Goal: Communication & Community: Answer question/provide support

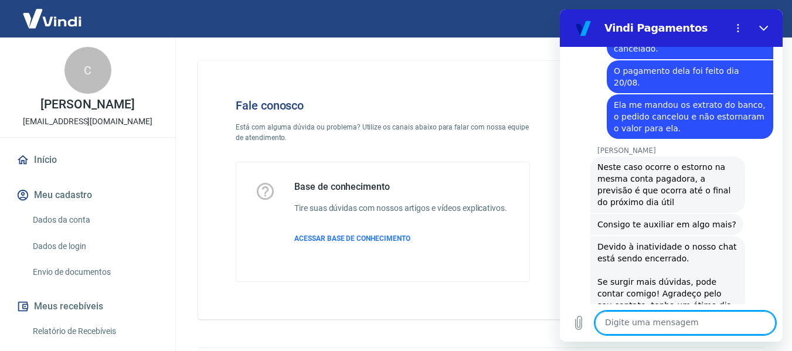
scroll to position [1752, 0]
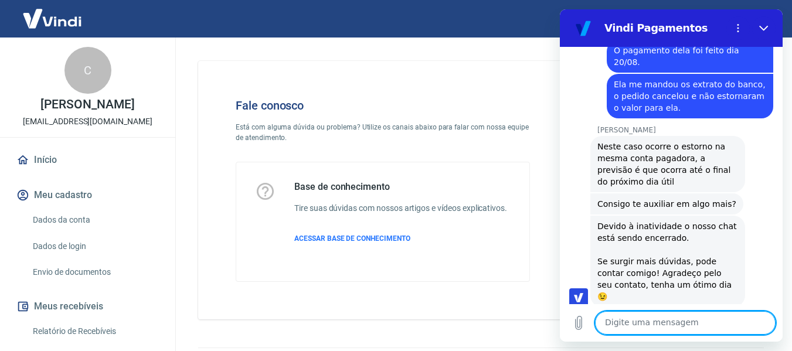
click at [640, 314] on textarea at bounding box center [685, 322] width 181 height 23
type textarea "Olá!"
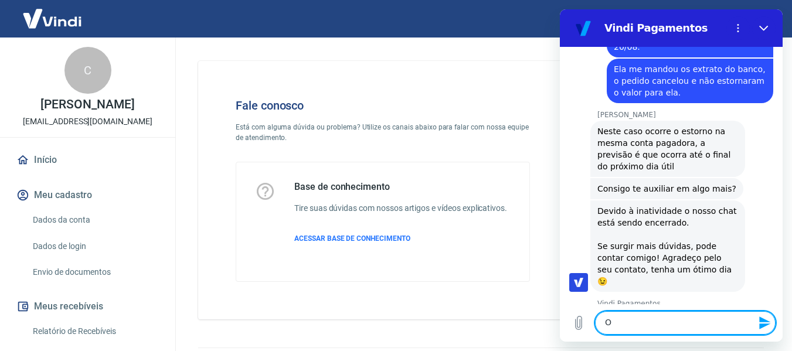
scroll to position [1770, 0]
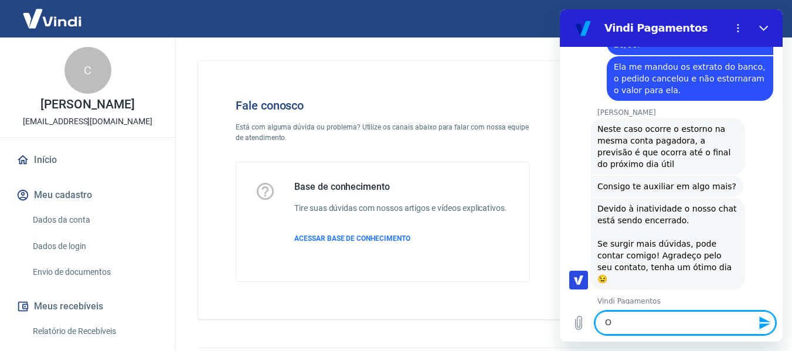
type textarea "O"
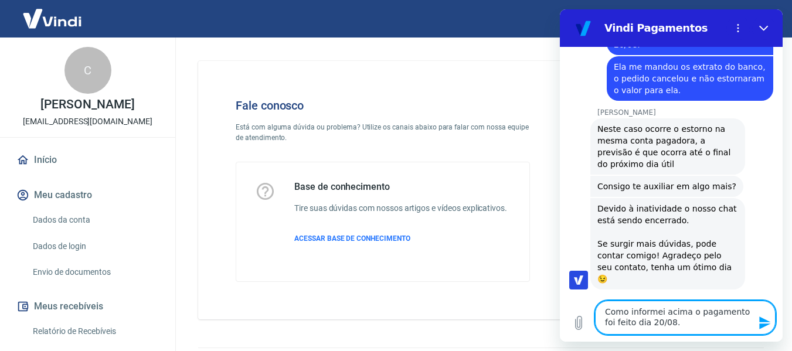
type textarea "Como informei acima o pagamento foi feito dia 20/08."
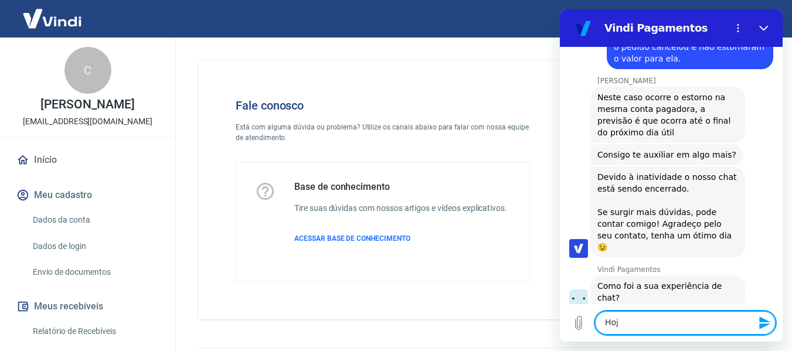
scroll to position [1804, 0]
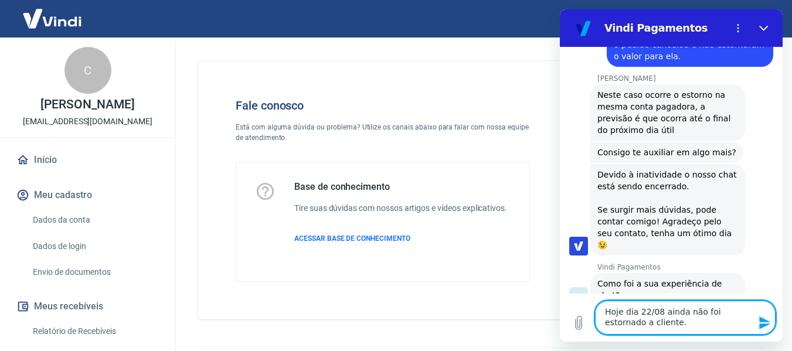
type textarea "Hoje dia 22/08 ainda não foi estornado a cliente."
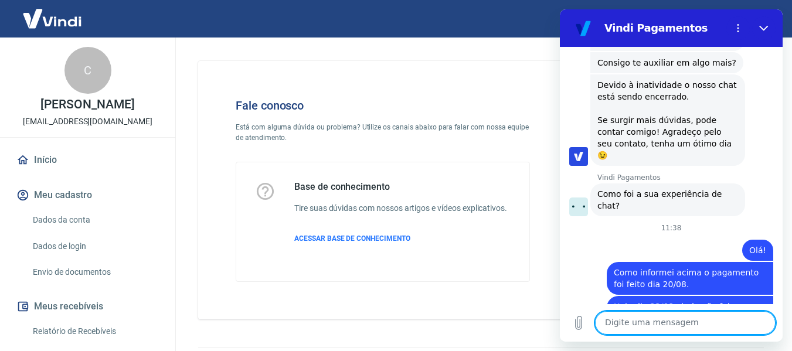
scroll to position [1900, 0]
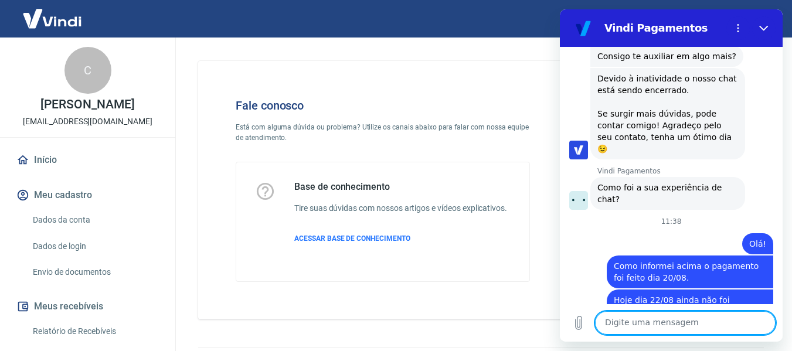
click at [623, 321] on textarea at bounding box center [685, 322] width 181 height 23
type textarea "Até o fim de segunda feira"
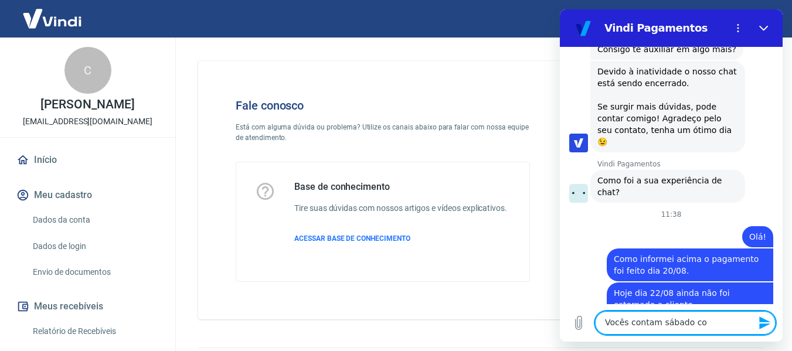
scroll to position [1906, 0]
type textarea "Vocês contam sábado como dia útil?"
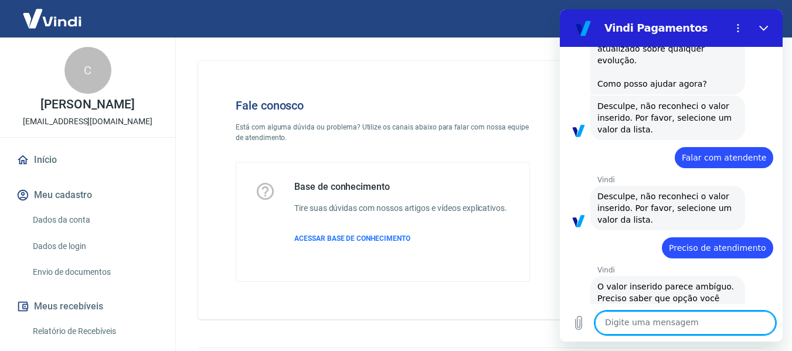
scroll to position [235, 0]
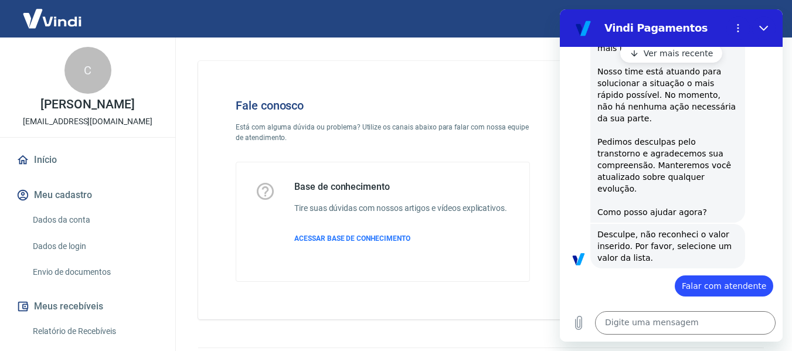
click at [671, 59] on p "Ver mais recente" at bounding box center [679, 53] width 70 height 12
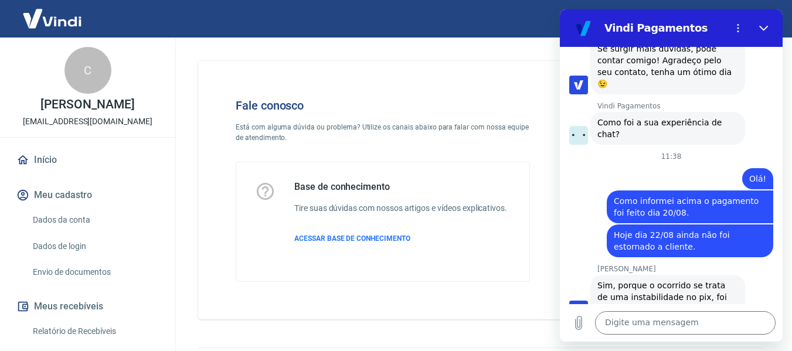
scroll to position [1967, 0]
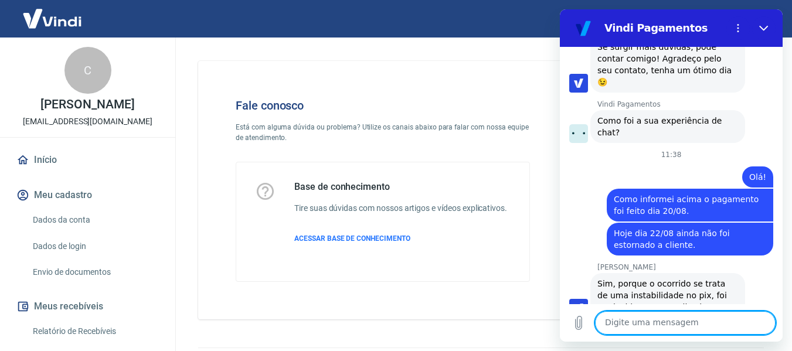
click at [651, 325] on textarea at bounding box center [685, 322] width 181 height 23
type textarea "Ok"
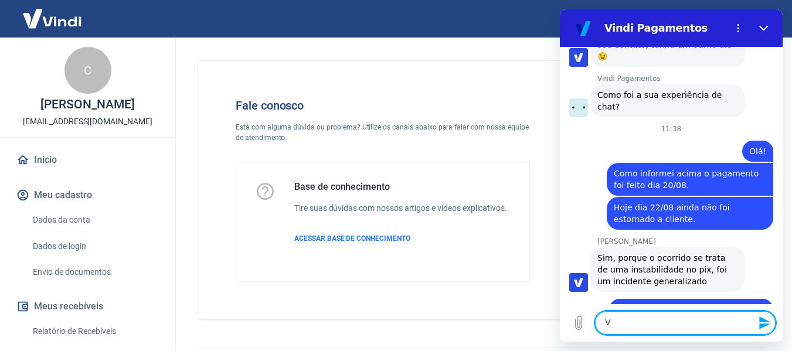
scroll to position [1995, 0]
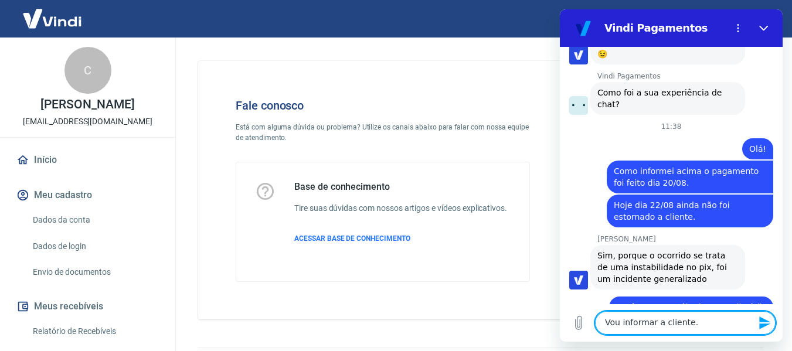
type textarea "Vou informar a cliente."
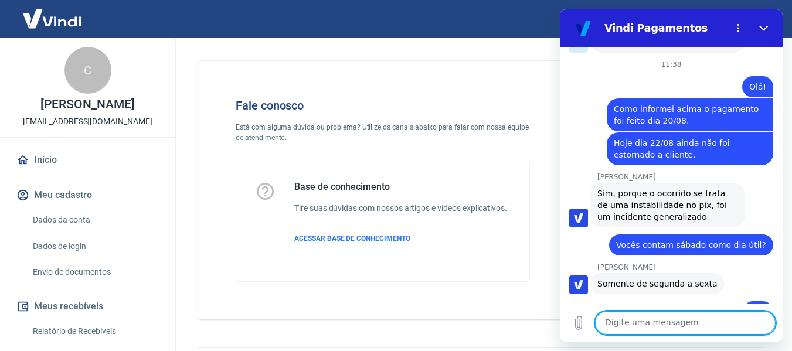
scroll to position [2079, 0]
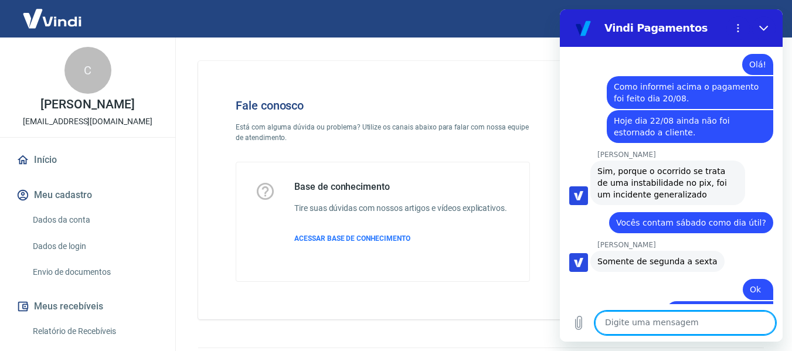
click at [616, 322] on textarea at bounding box center [685, 322] width 181 height 23
type textarea "Obrigada"
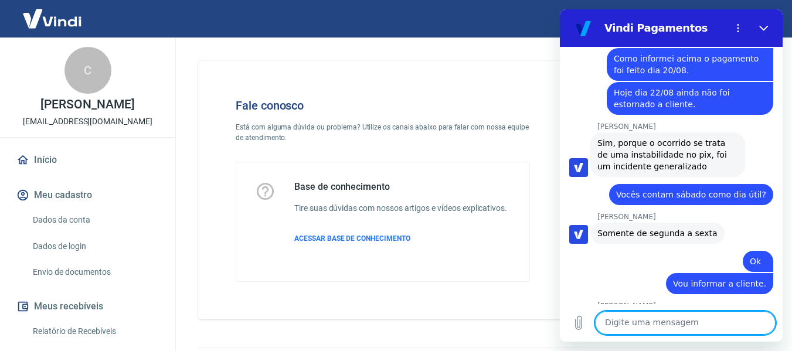
scroll to position [2173, 0]
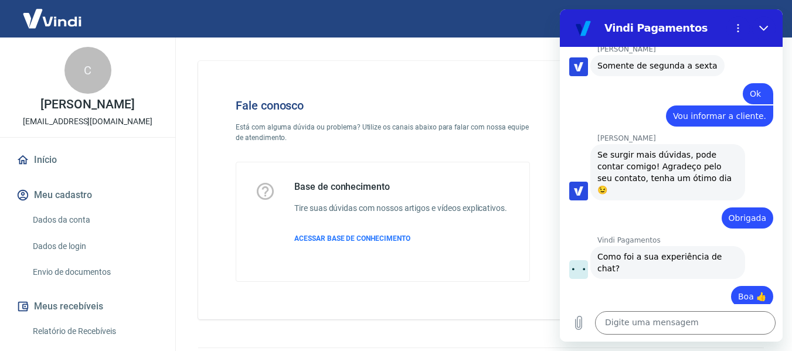
scroll to position [2274, 0]
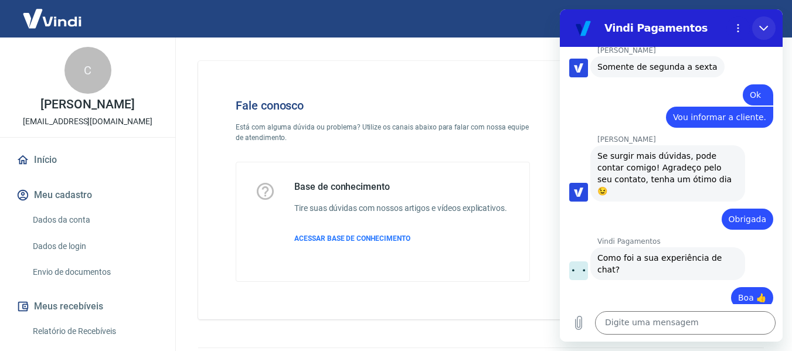
click at [765, 25] on icon "Fechar" at bounding box center [763, 27] width 9 height 9
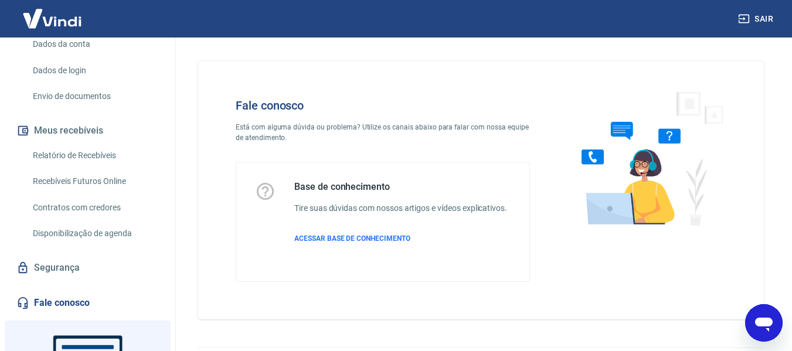
scroll to position [232, 0]
